Goal: Information Seeking & Learning: Learn about a topic

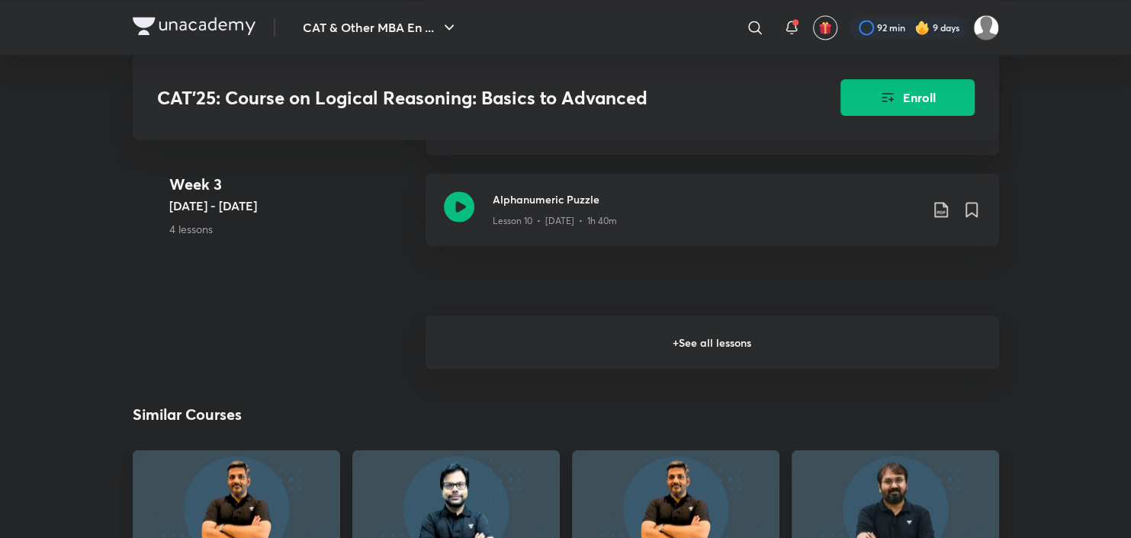
scroll to position [1907, 0]
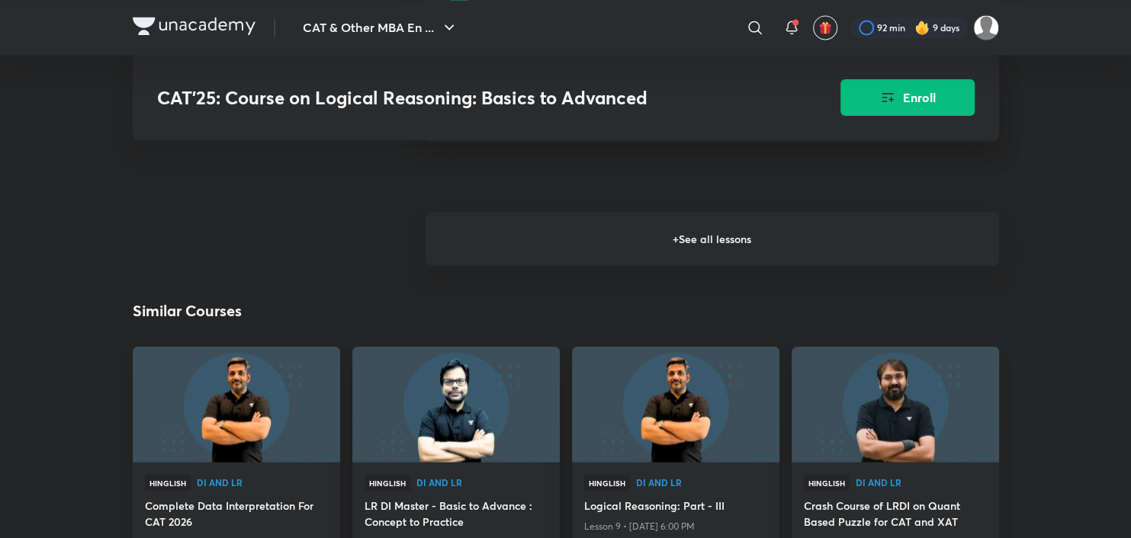
click at [612, 265] on h6 "+ See all lessons" at bounding box center [713, 238] width 574 height 53
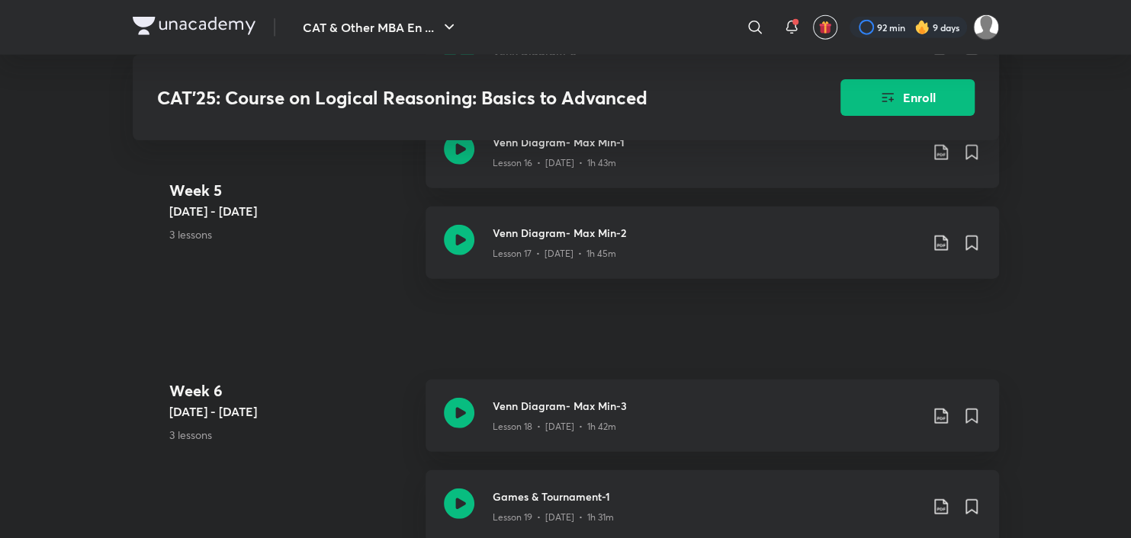
scroll to position [2517, 0]
